Goal: Task Accomplishment & Management: Manage account settings

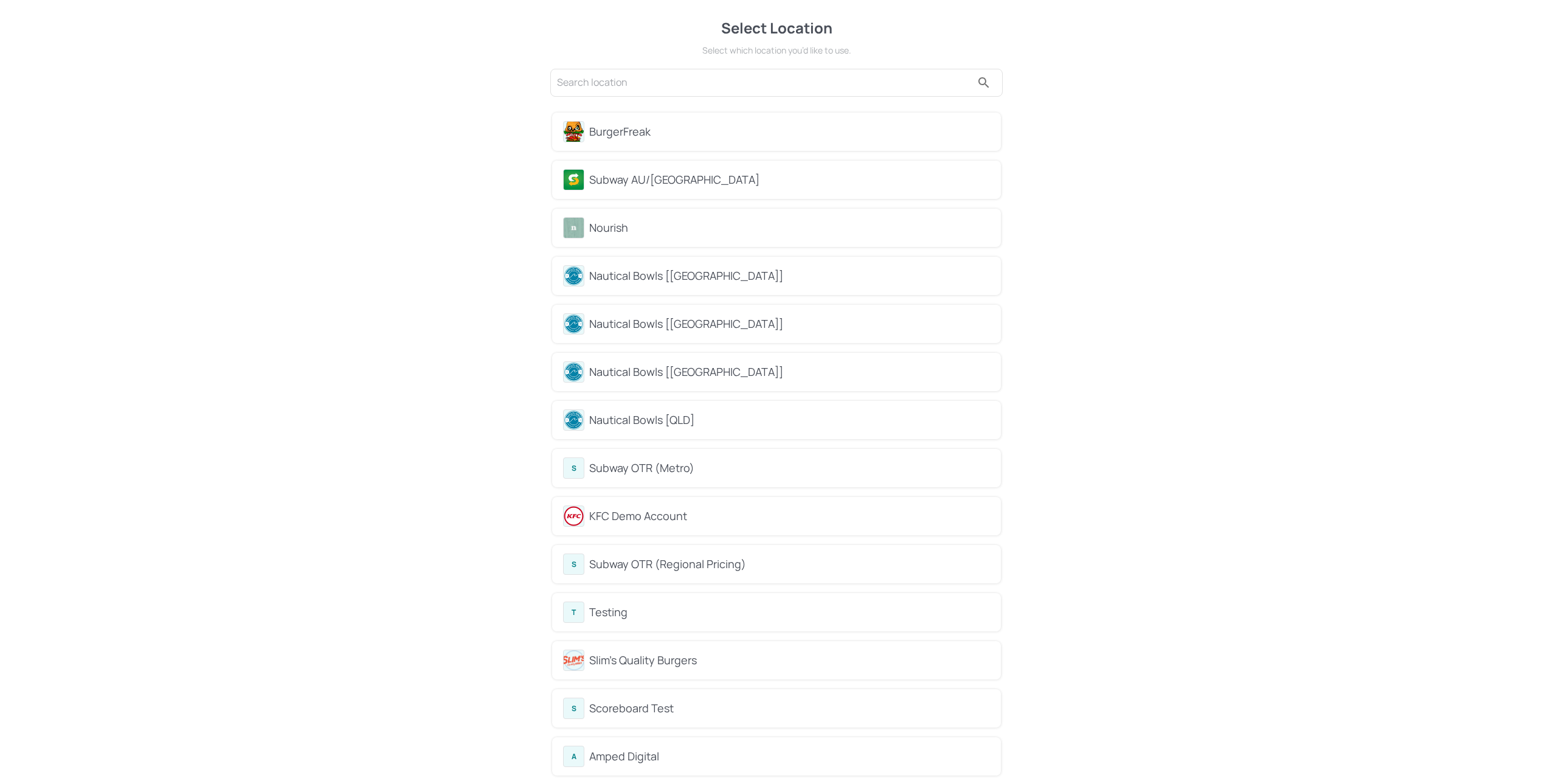
click at [631, 233] on div "Nourish" at bounding box center [789, 228] width 401 height 16
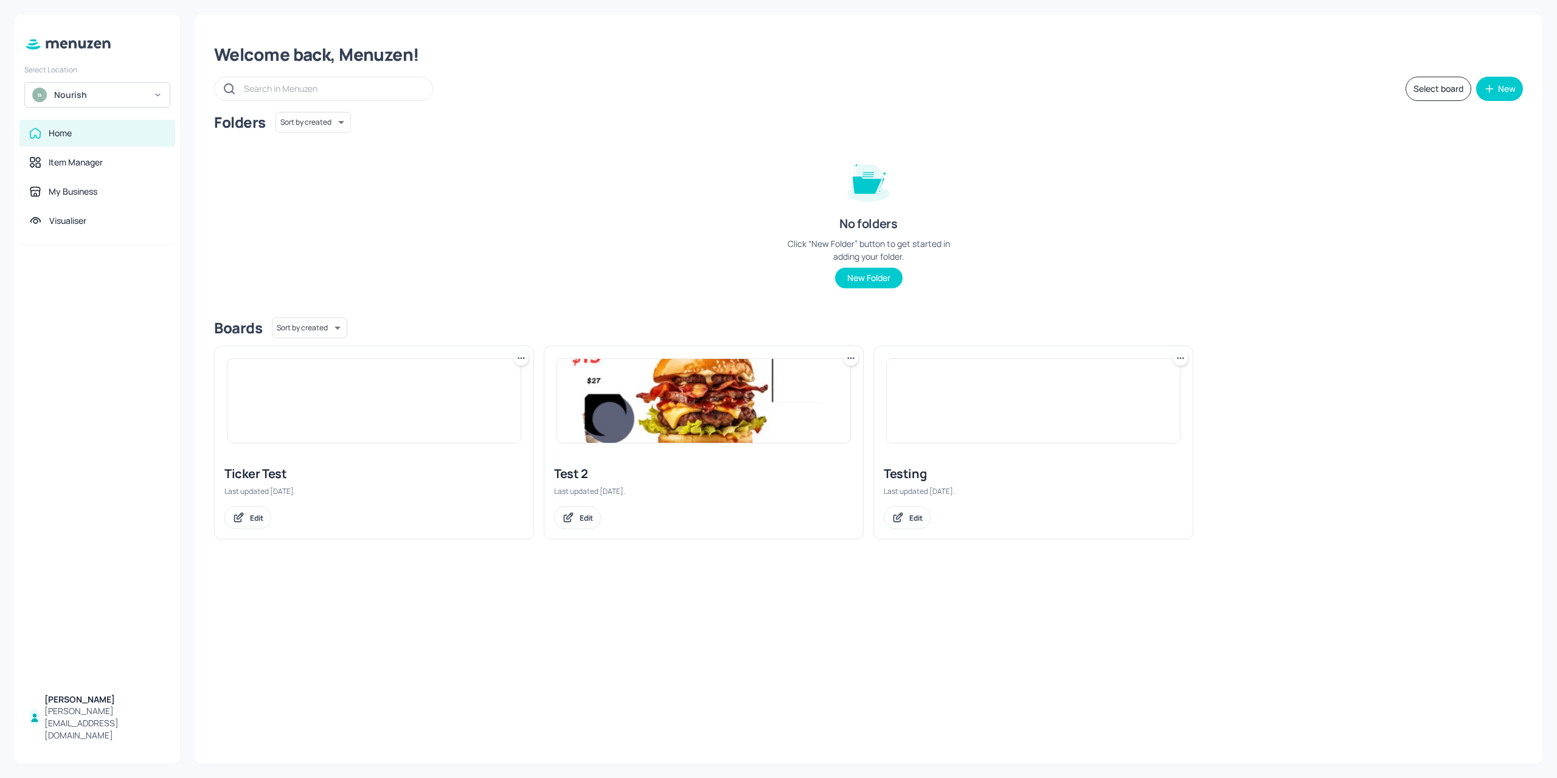
click at [81, 100] on div "Nourish" at bounding box center [100, 95] width 92 height 12
click at [159, 258] on div "BurgerFreak Subway AU/NZ Nautical Bowls [WA] Nautical Bowls [VIC] Nautical Bowl…" at bounding box center [97, 187] width 146 height 158
click at [159, 251] on div "See All" at bounding box center [97, 255] width 134 height 9
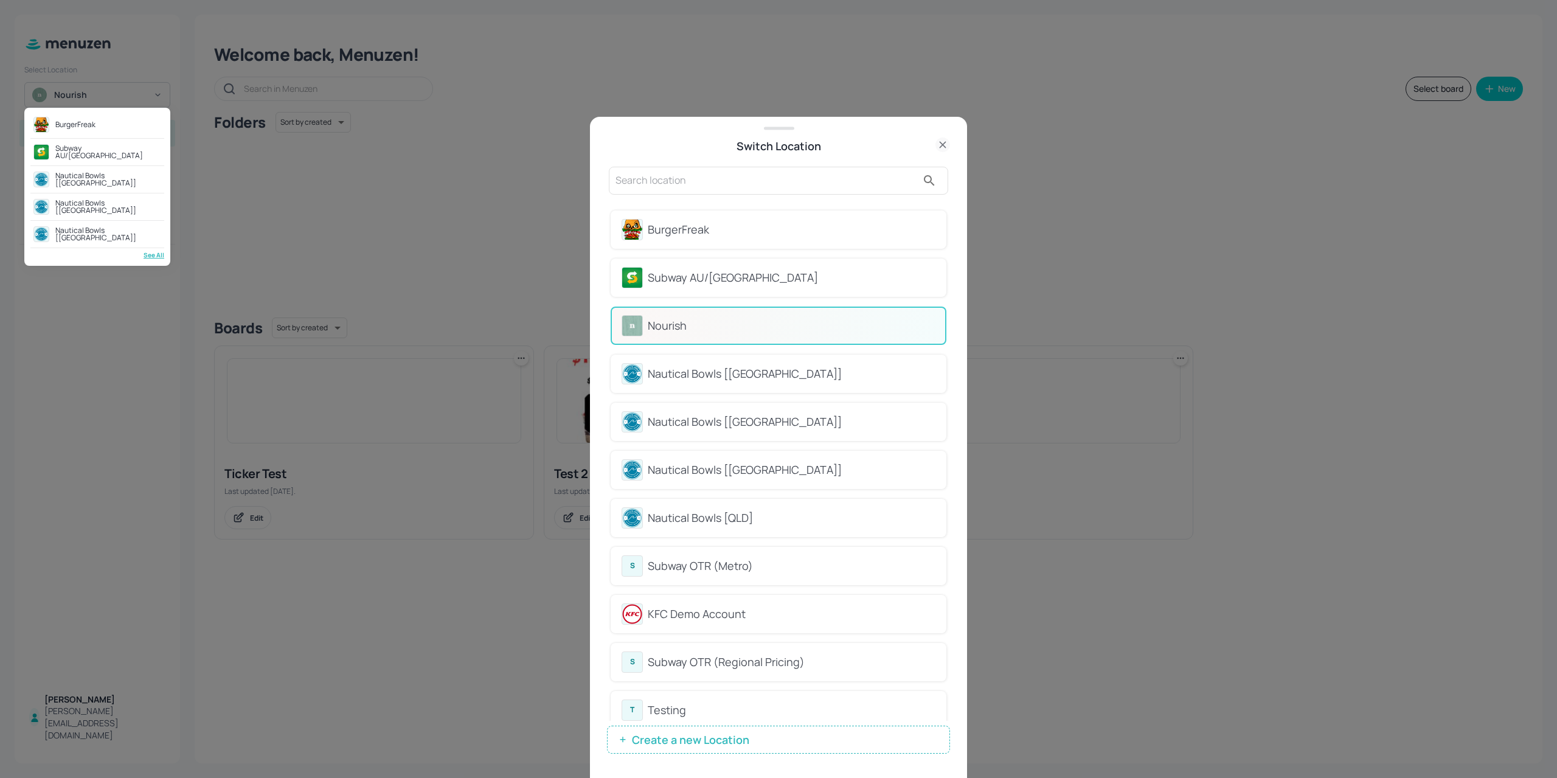
click at [946, 273] on div at bounding box center [778, 389] width 1557 height 778
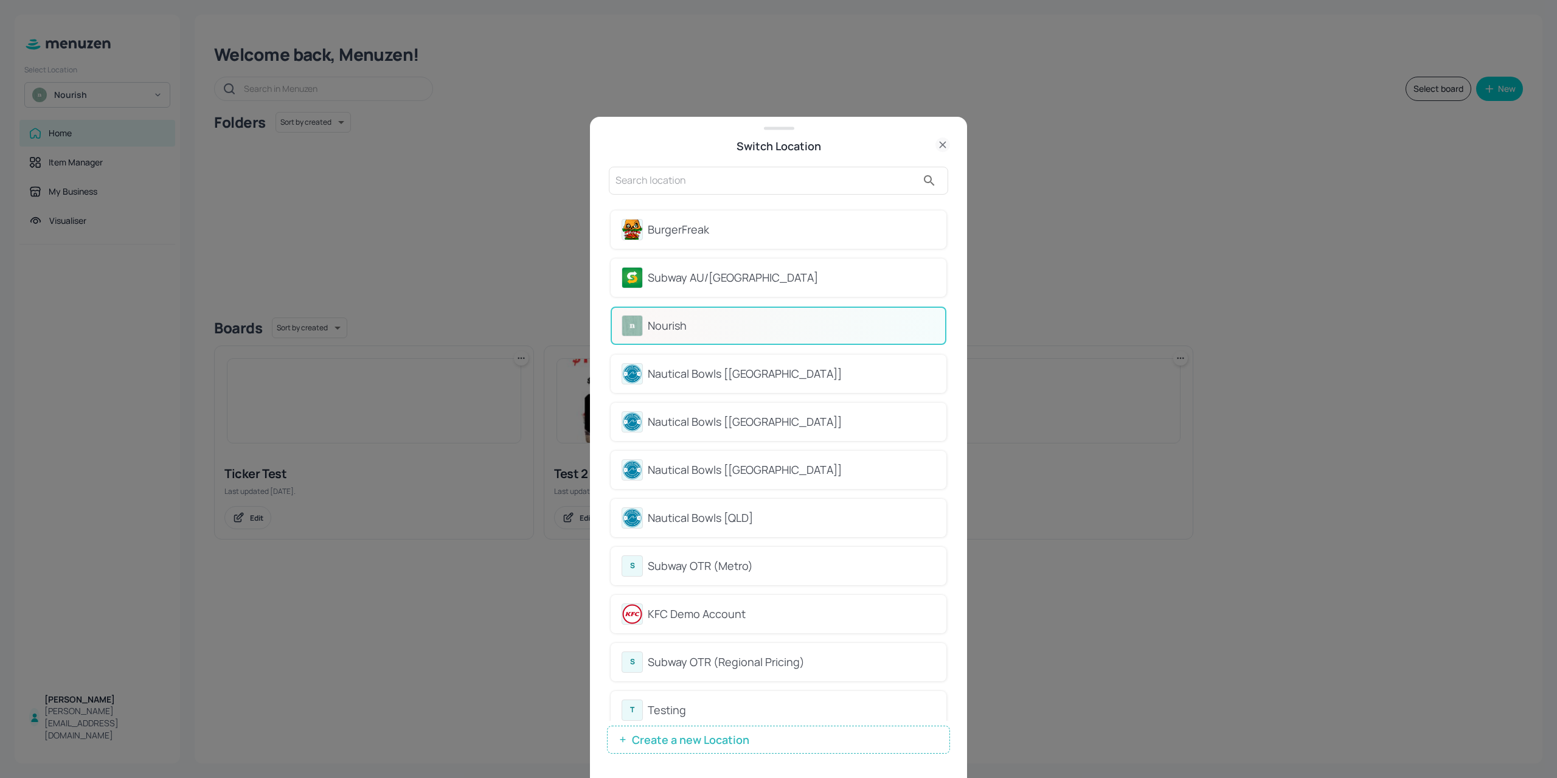
drag, startPoint x: 945, startPoint y: 287, endPoint x: 949, endPoint y: 307, distance: 19.9
drag, startPoint x: 673, startPoint y: 181, endPoint x: 660, endPoint y: 182, distance: 12.8
click at [673, 181] on input "text" at bounding box center [766, 180] width 302 height 19
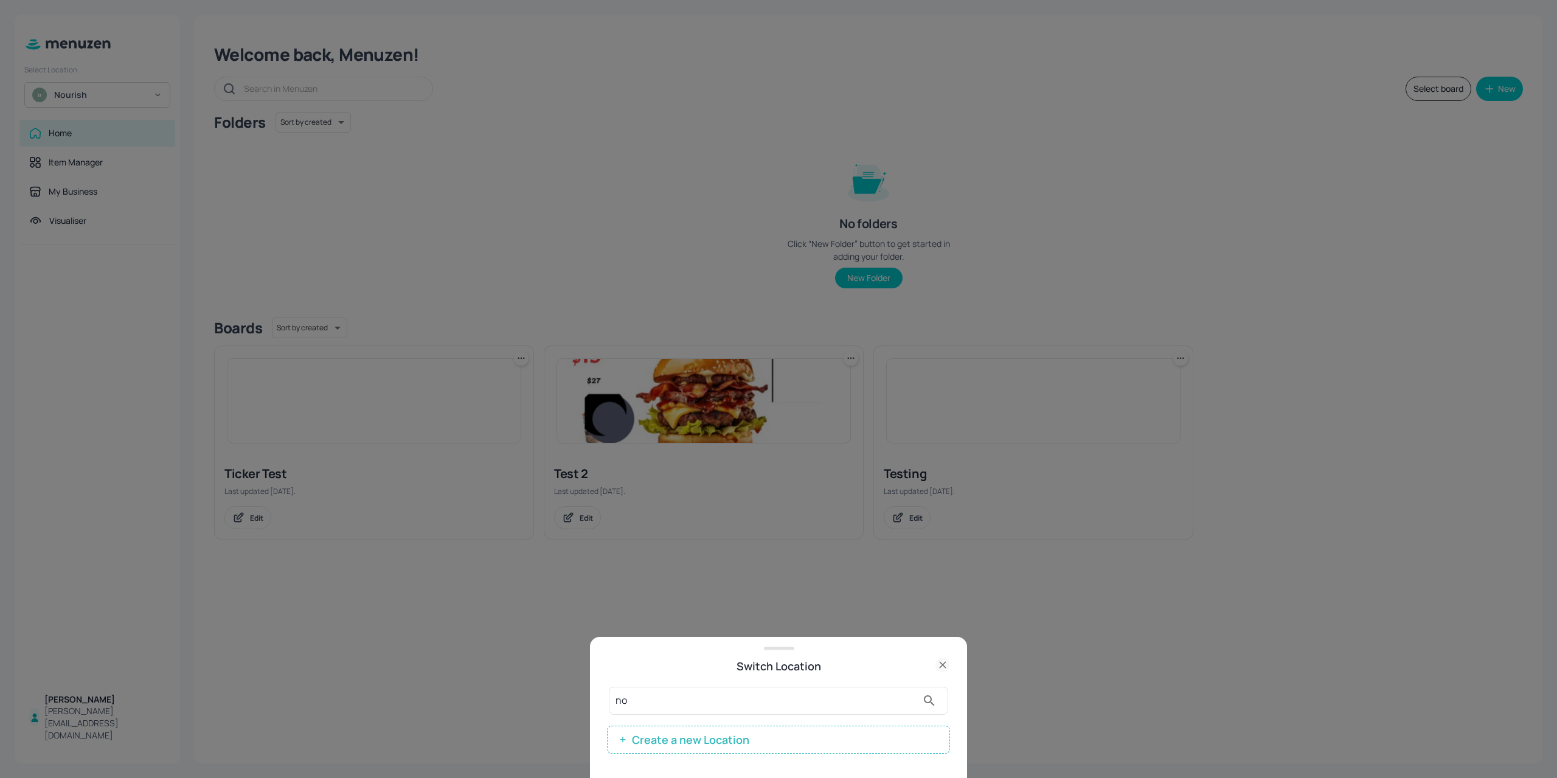
type input "n"
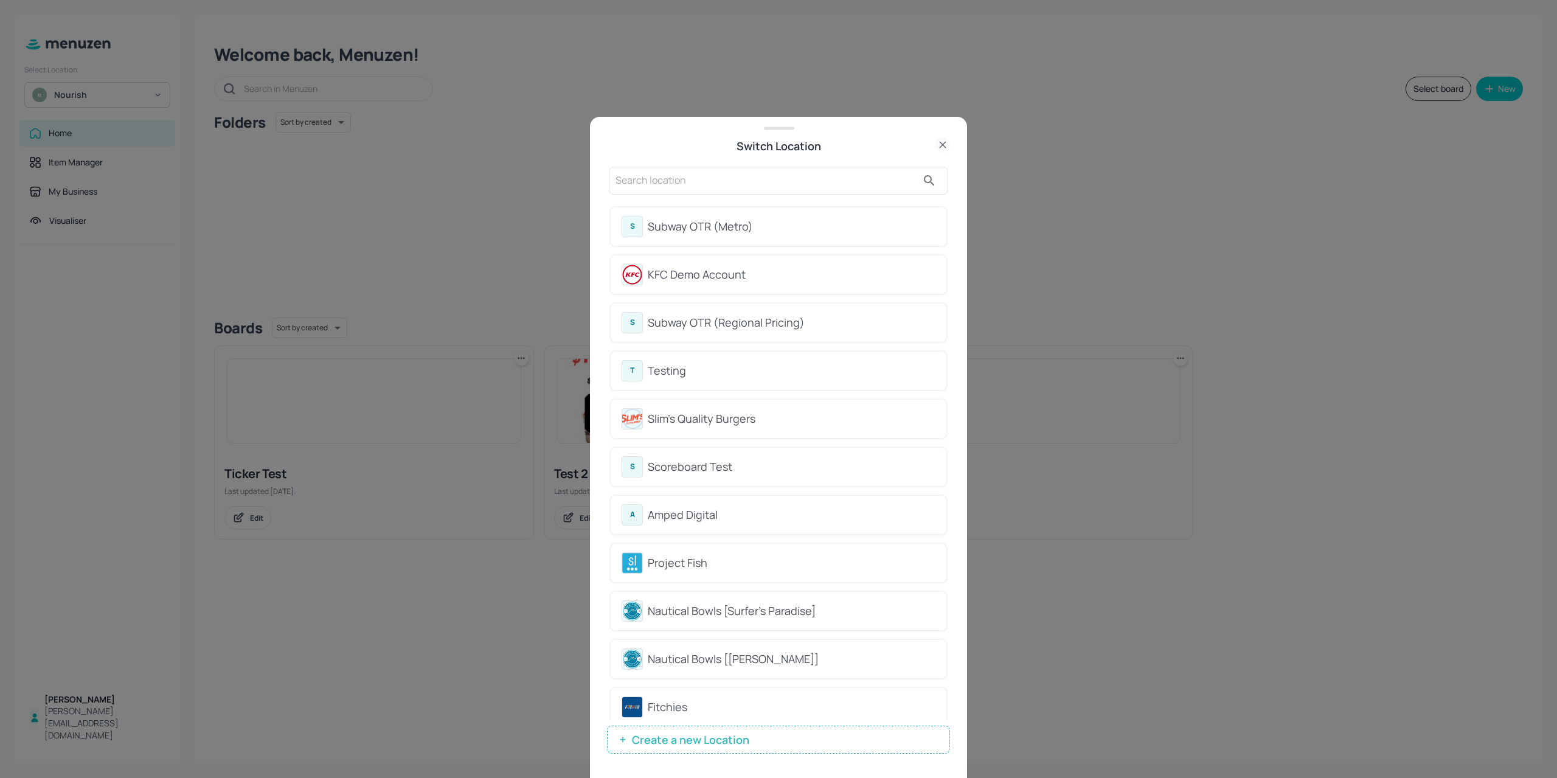
scroll to position [365, 0]
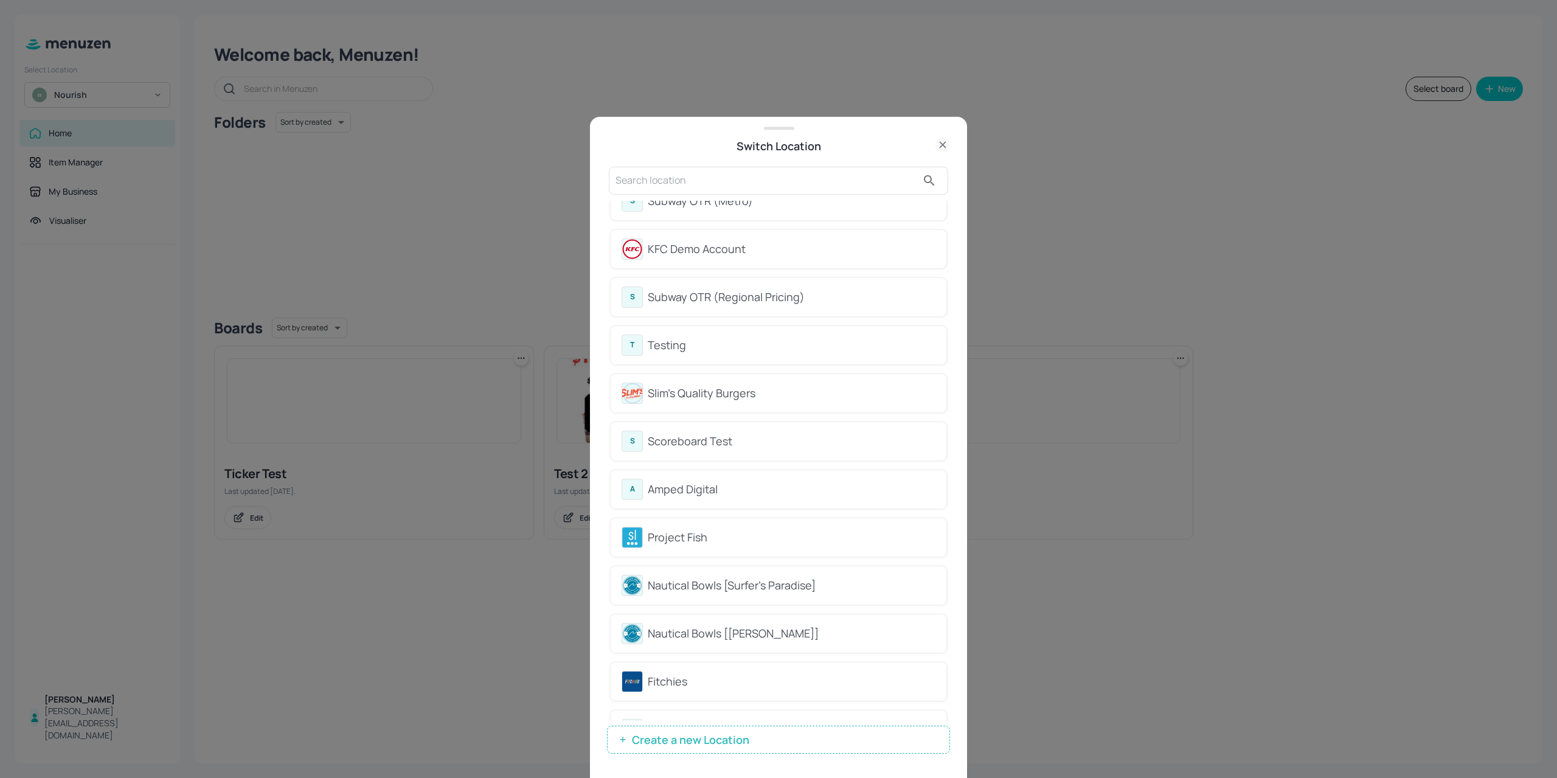
click at [704, 506] on div "A Amped Digital" at bounding box center [779, 489] width 336 height 38
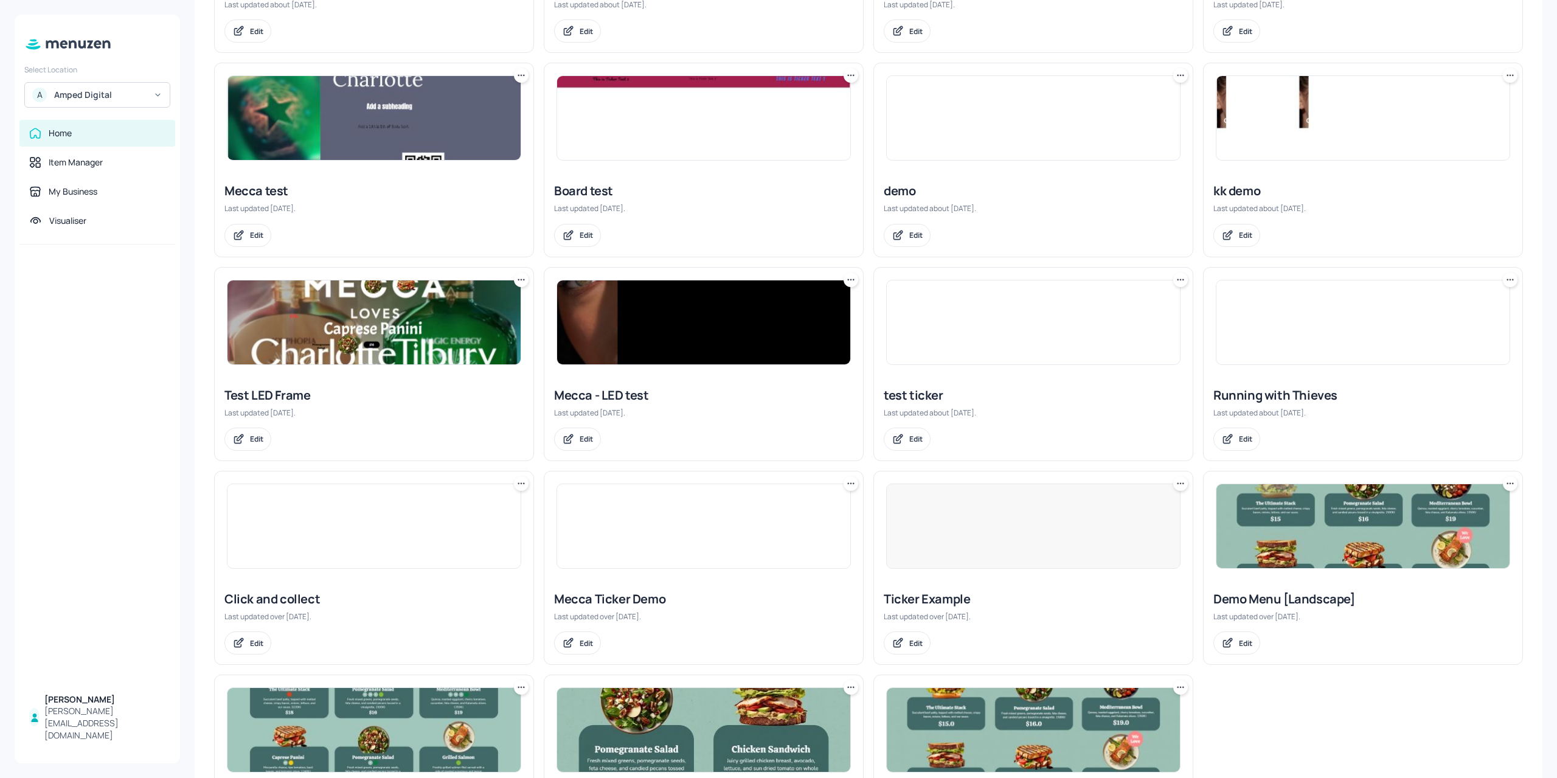
scroll to position [602, 0]
